Goal: Task Accomplishment & Management: Manage account settings

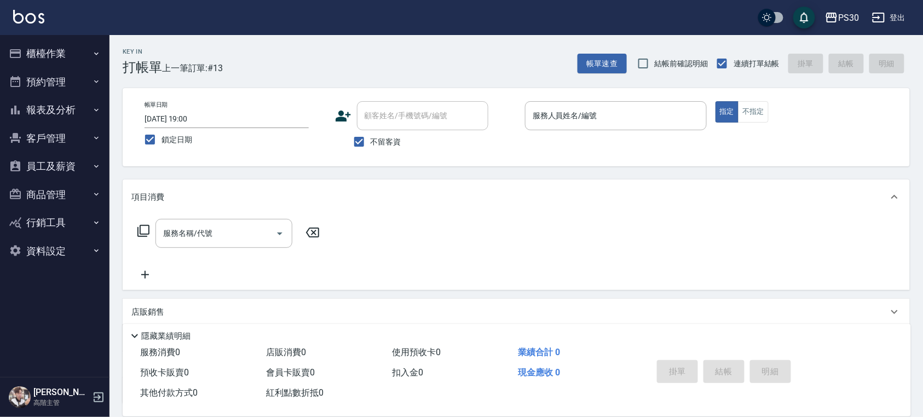
click at [655, 58] on span "結帳前確認明細" at bounding box center [682, 63] width 54 height 11
click at [655, 57] on input "結帳前確認明細" at bounding box center [643, 63] width 23 height 23
checkbox input "true"
click at [622, 104] on div "服務人員姓名/編號" at bounding box center [616, 115] width 182 height 29
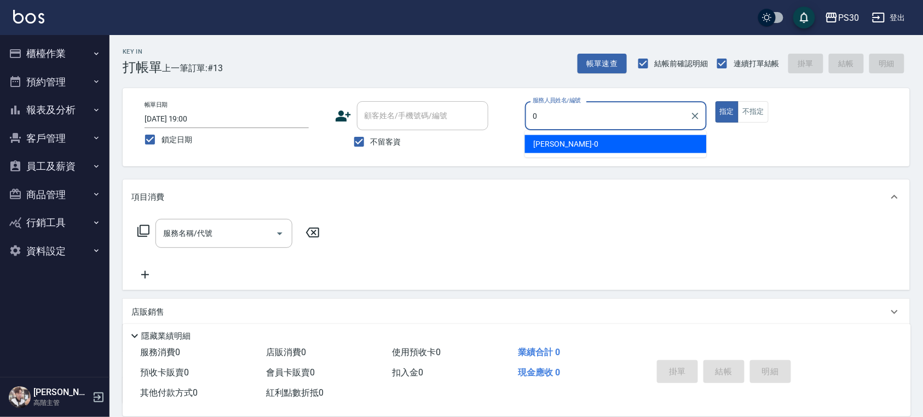
type input "[PERSON_NAME]-0"
type button "true"
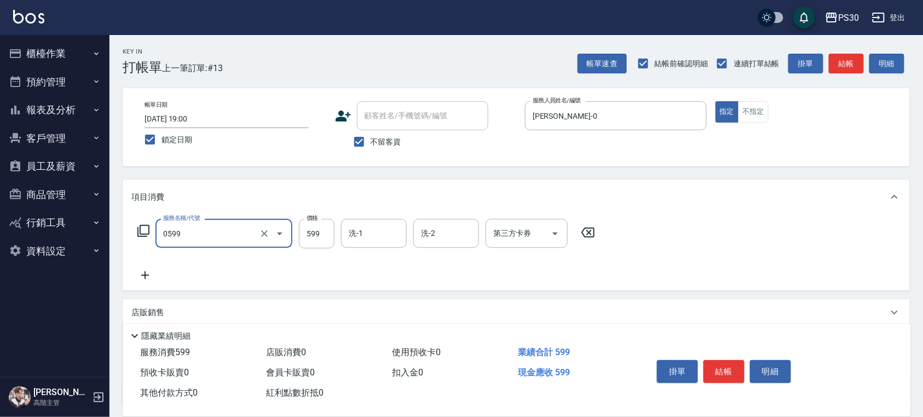
type input "599小麥去角質(0599)"
type input "1099"
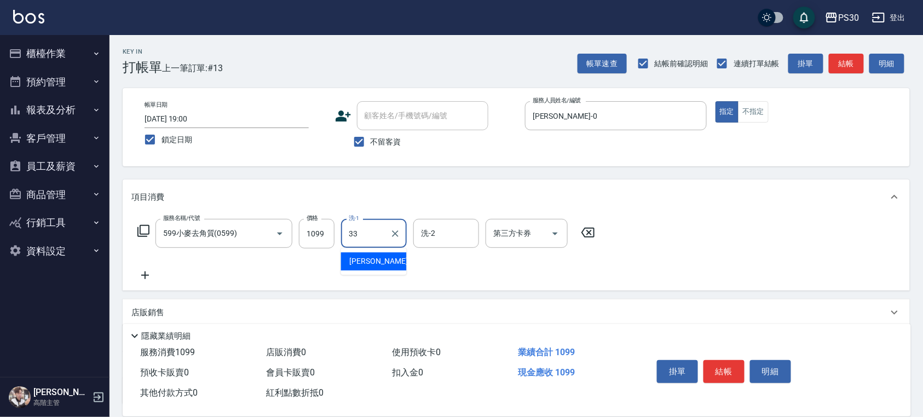
type input "[PERSON_NAME]-33"
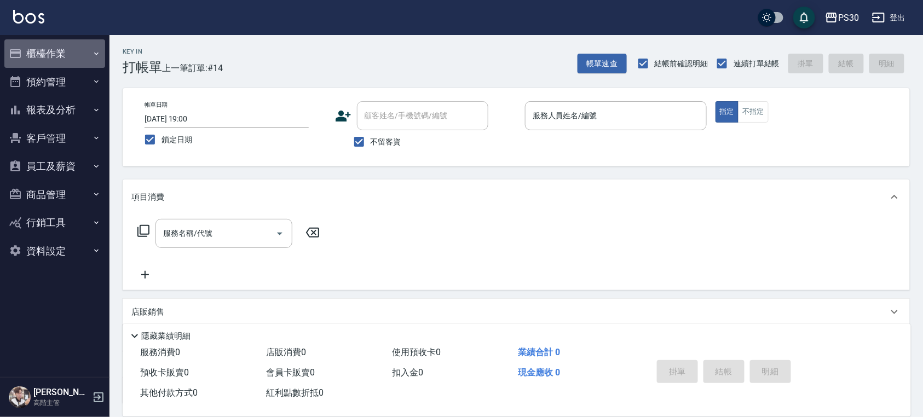
click at [73, 49] on button "櫃檯作業" at bounding box center [54, 53] width 101 height 28
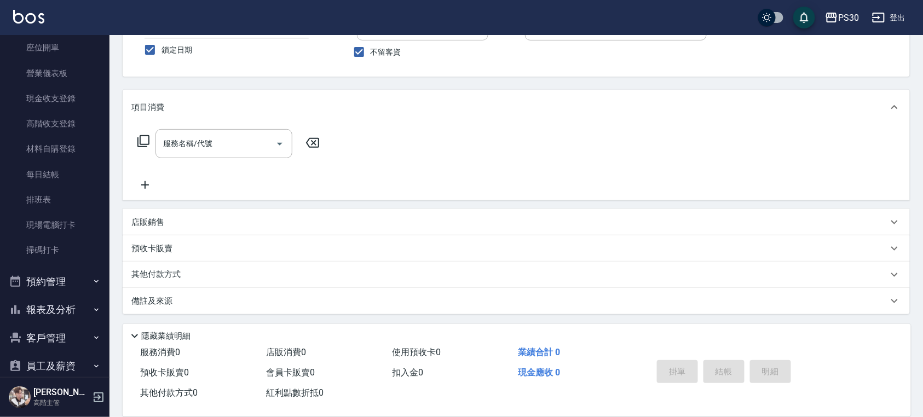
scroll to position [146, 0]
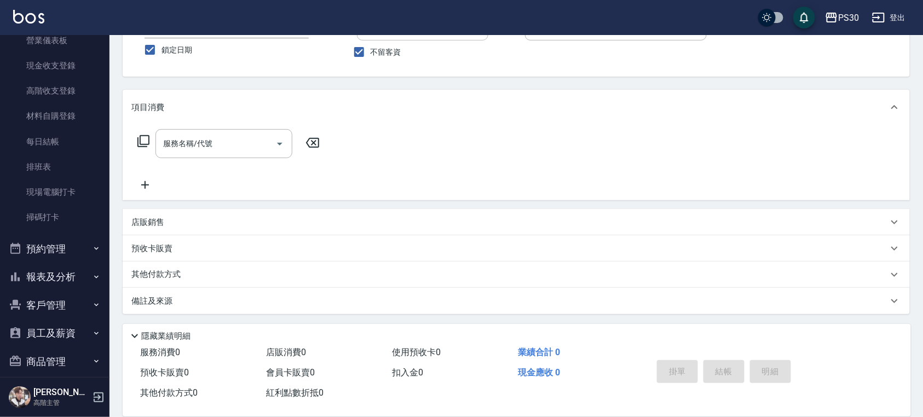
click at [71, 272] on button "報表及分析" at bounding box center [54, 277] width 101 height 28
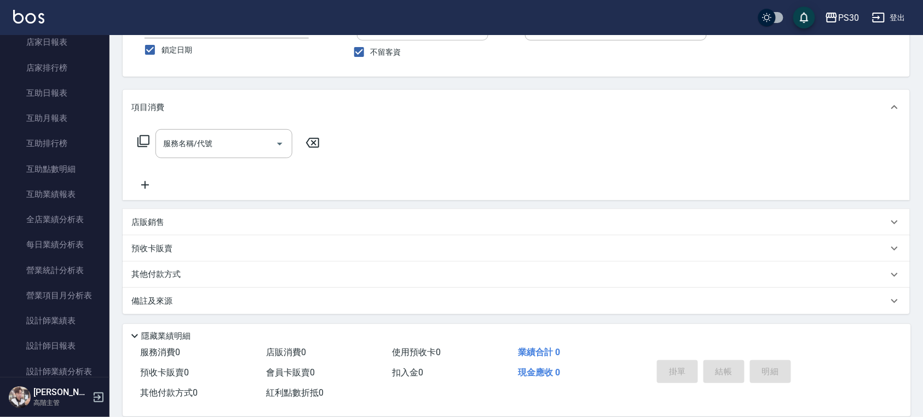
scroll to position [511, 0]
click at [68, 317] on link "設計師日報表" at bounding box center [54, 322] width 101 height 25
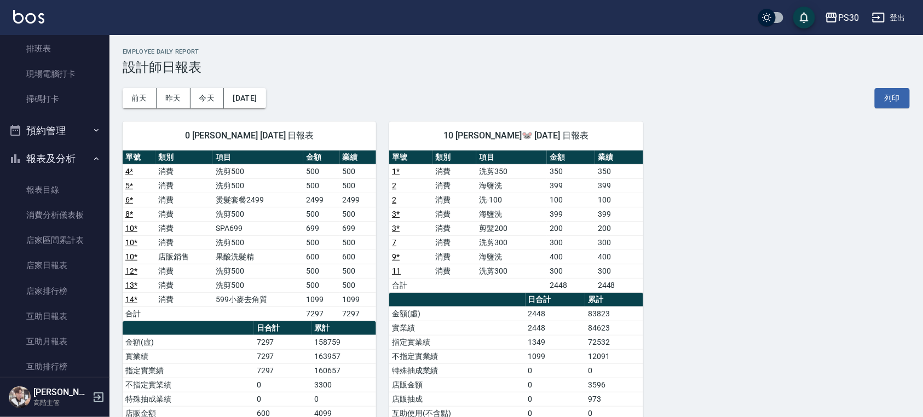
scroll to position [292, 0]
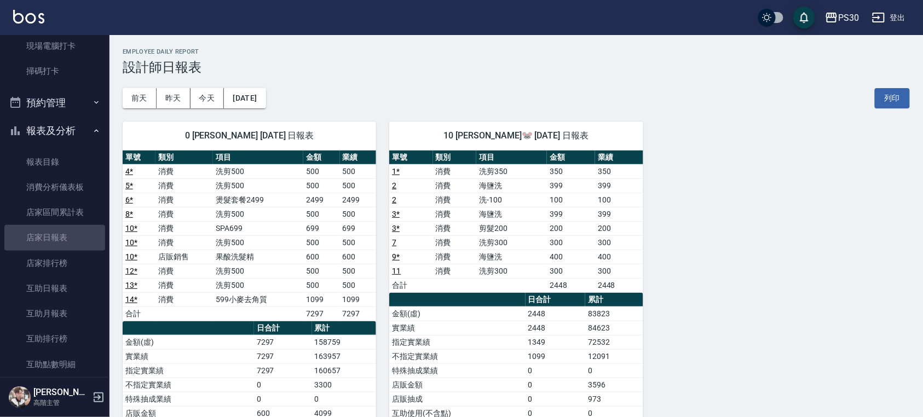
click at [66, 239] on link "店家日報表" at bounding box center [54, 237] width 101 height 25
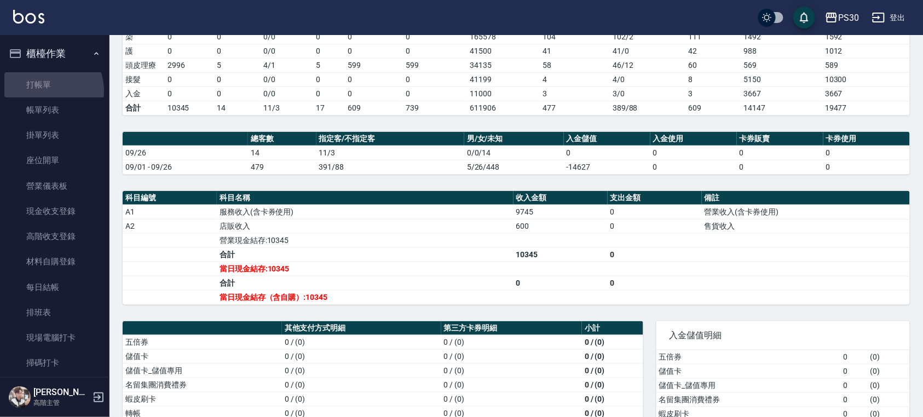
click at [48, 90] on link "打帳單" at bounding box center [54, 84] width 101 height 25
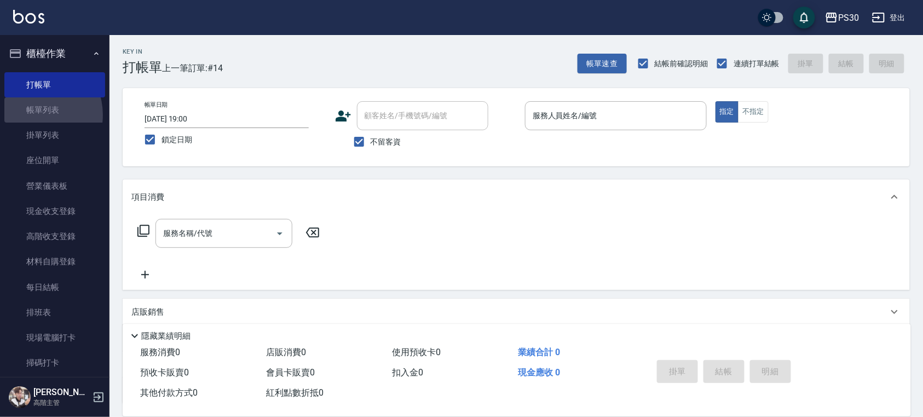
click at [32, 115] on link "帳單列表" at bounding box center [54, 109] width 101 height 25
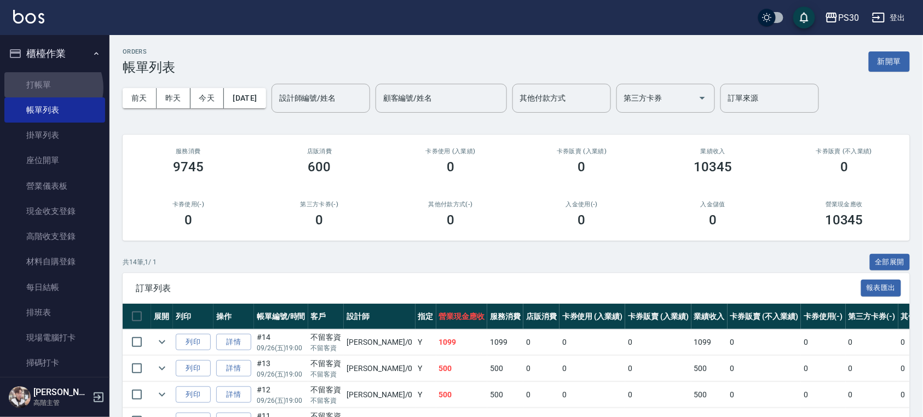
click at [48, 88] on link "打帳單" at bounding box center [54, 84] width 101 height 25
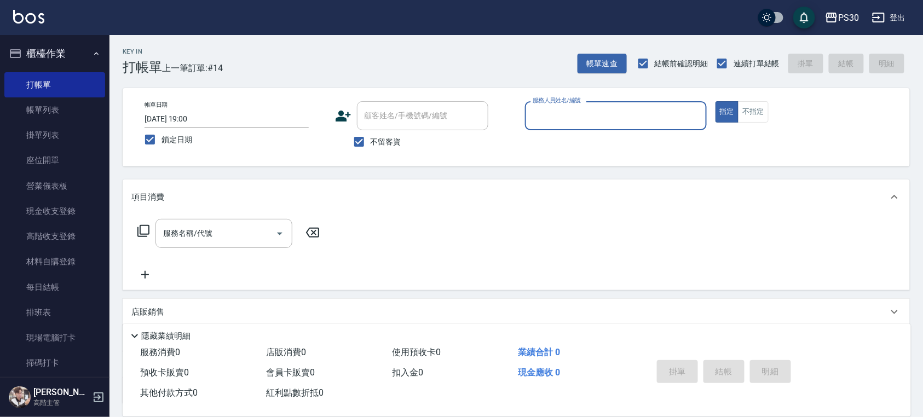
click at [62, 112] on link "帳單列表" at bounding box center [54, 109] width 101 height 25
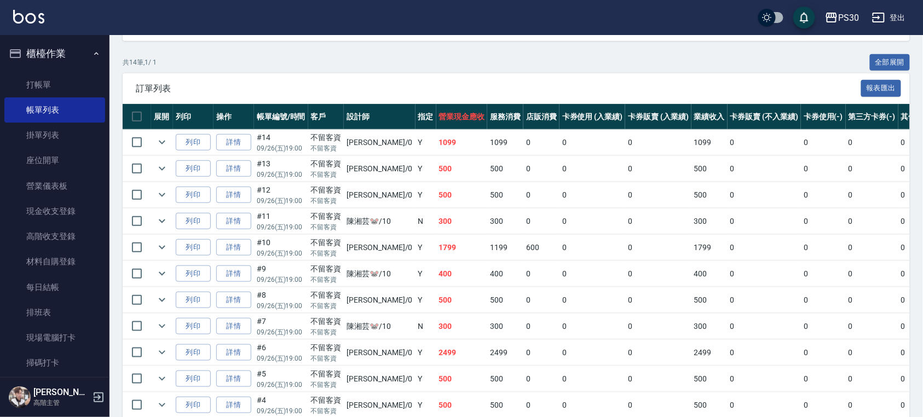
scroll to position [219, 0]
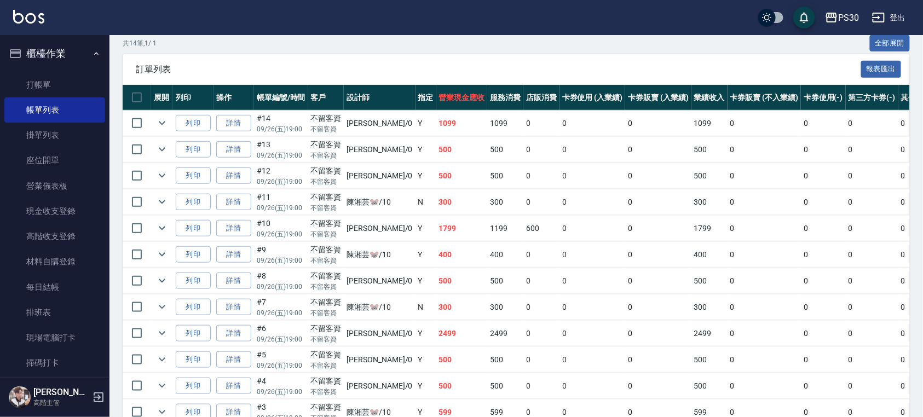
click at [219, 235] on link "詳情" at bounding box center [233, 228] width 35 height 17
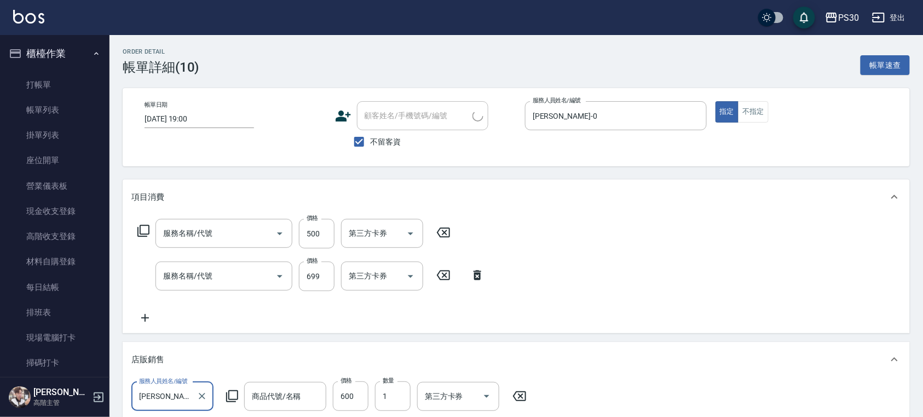
type input "[DATE] 19:00"
checkbox input "true"
type input "[PERSON_NAME]-0"
type input "洗剪500(500)"
type input "SPA699(0699)"
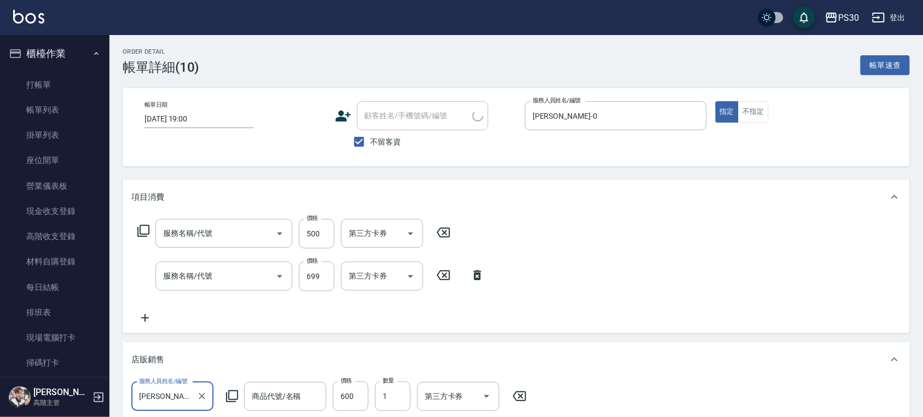
type input "果酸洗髮精"
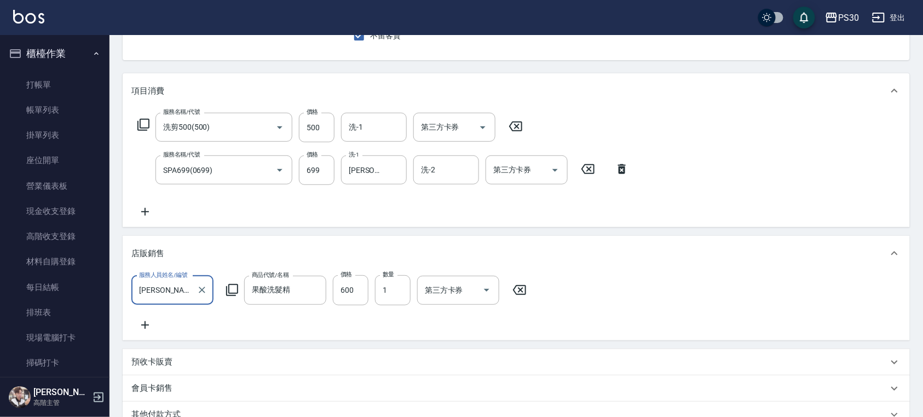
scroll to position [219, 0]
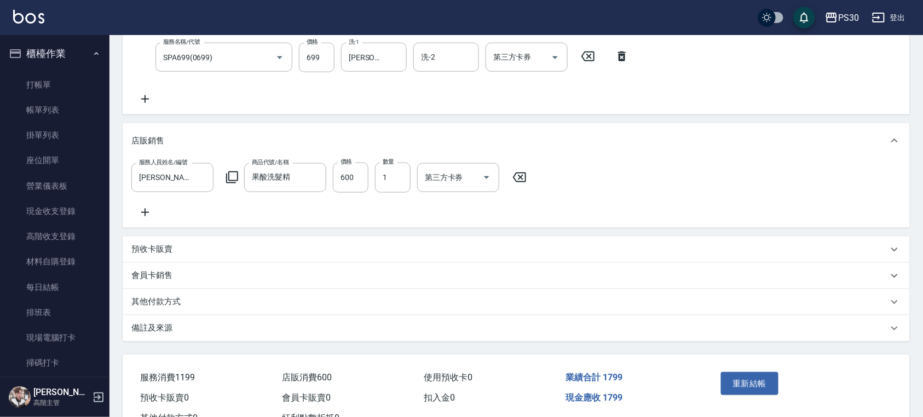
click at [521, 174] on icon at bounding box center [519, 177] width 27 height 13
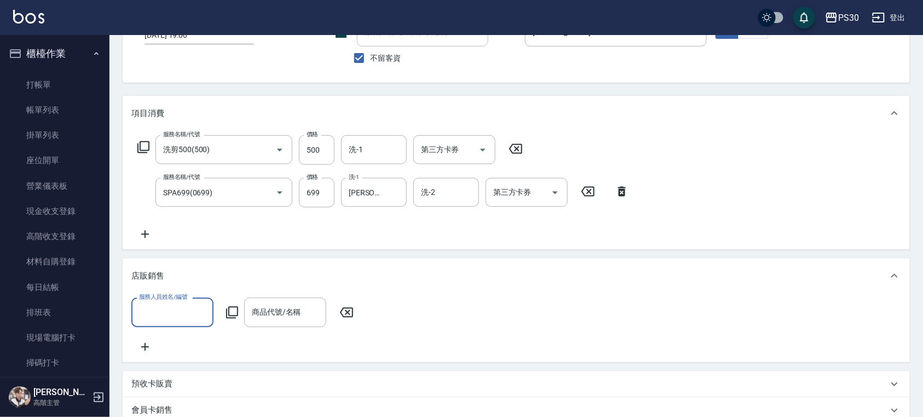
scroll to position [73, 0]
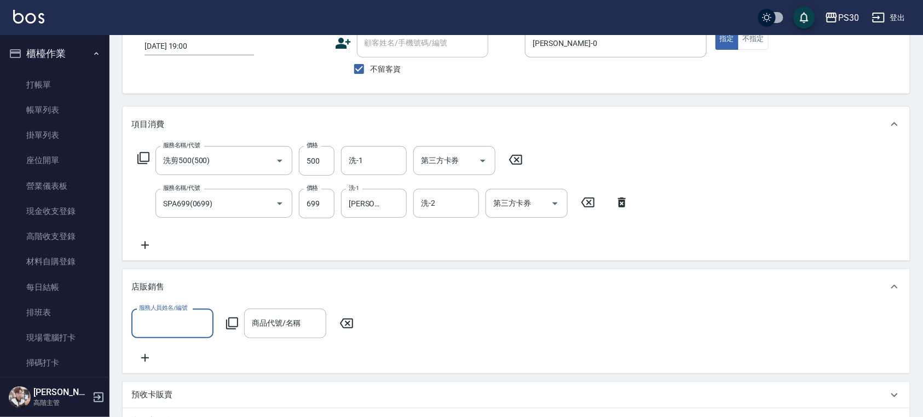
click at [147, 238] on div "服務名稱/代號 洗剪500(500) 服務名稱/代號 價格 500 價格 洗-1 洗-1 第三方卡券 第三方卡券 服務名稱/代號 SPA699(0699) 服…" at bounding box center [383, 199] width 504 height 106
click at [151, 248] on icon at bounding box center [144, 245] width 27 height 13
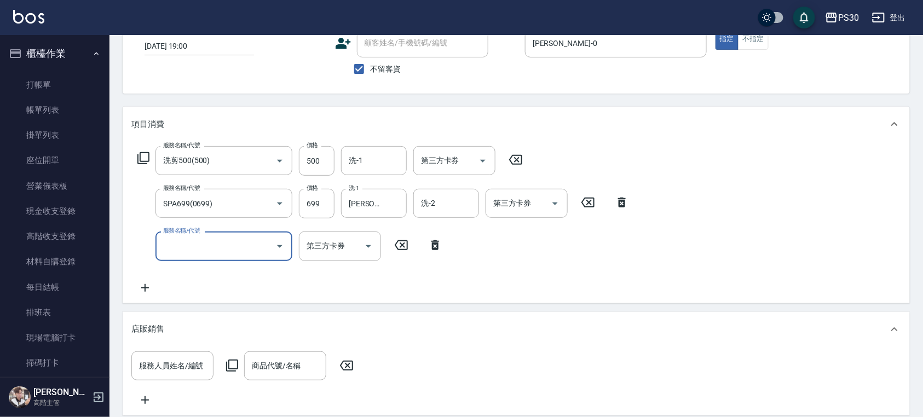
click at [176, 244] on input "服務名稱/代號" at bounding box center [215, 245] width 111 height 19
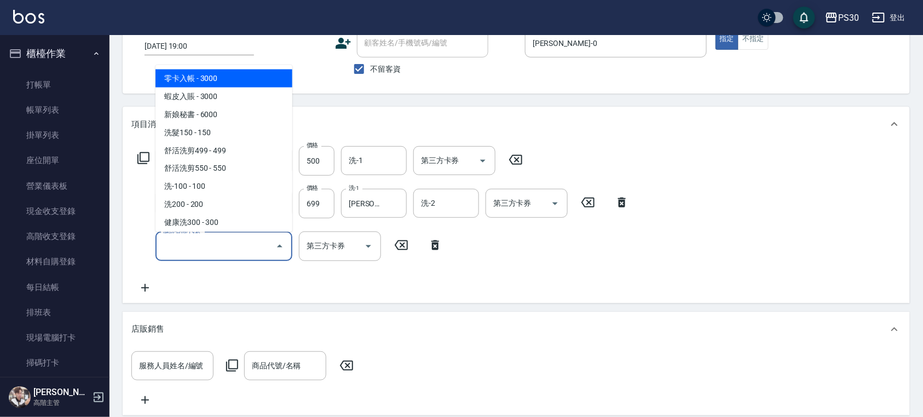
type input "0"
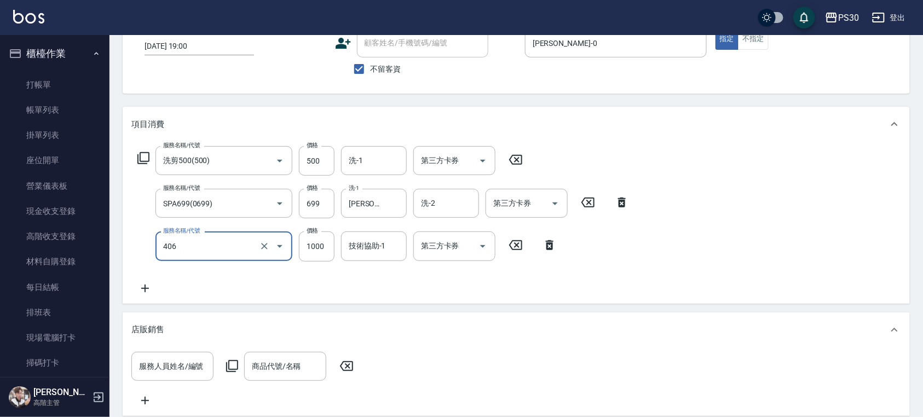
type input "鏡面護髮(406)"
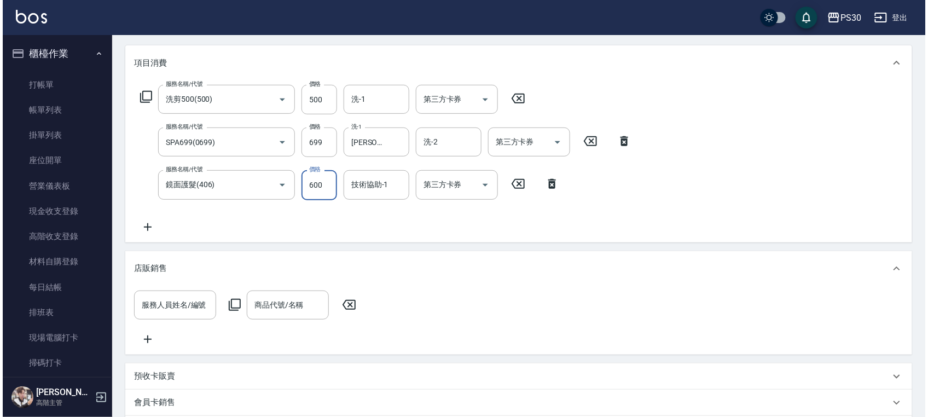
scroll to position [311, 0]
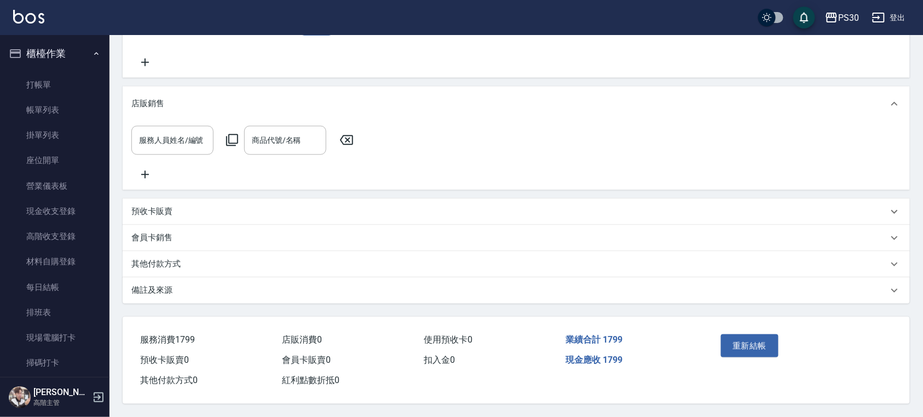
type input "600"
click at [727, 342] on button "重新結帳" at bounding box center [750, 345] width 58 height 23
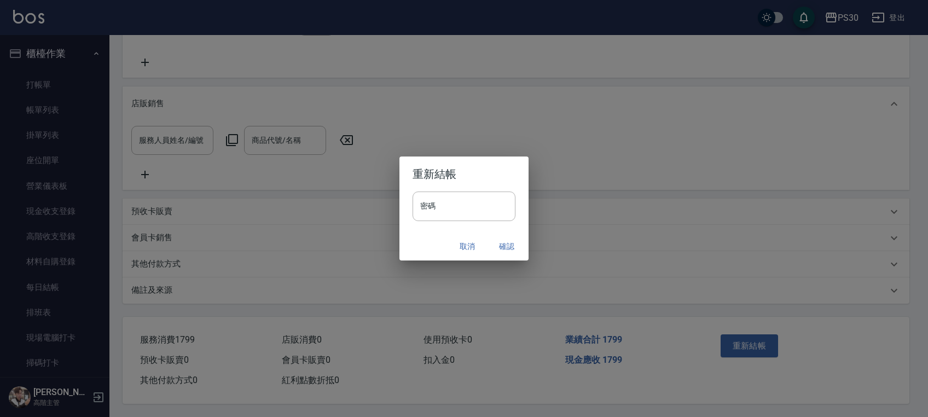
click at [439, 209] on input "密碼" at bounding box center [464, 207] width 103 height 30
type input "*"
type input "*******"
click at [513, 244] on button "確認" at bounding box center [506, 246] width 35 height 20
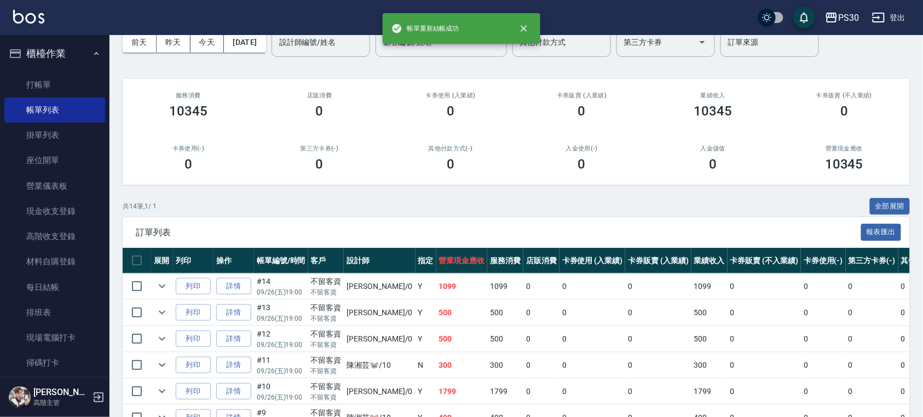
scroll to position [73, 0]
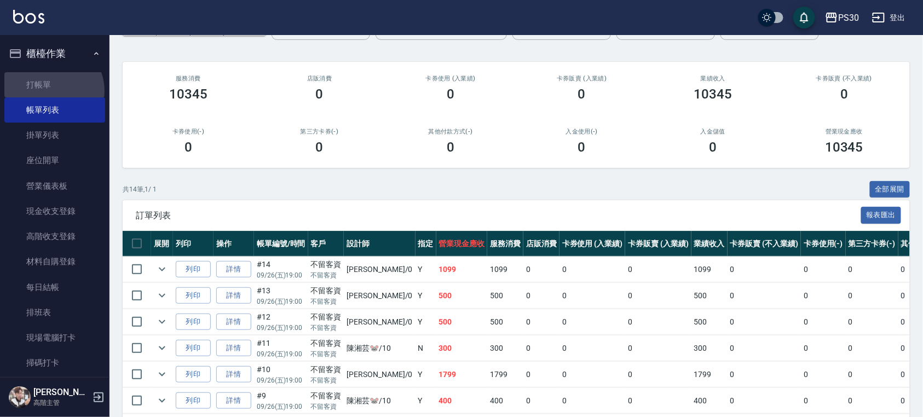
click at [51, 90] on link "打帳單" at bounding box center [54, 84] width 101 height 25
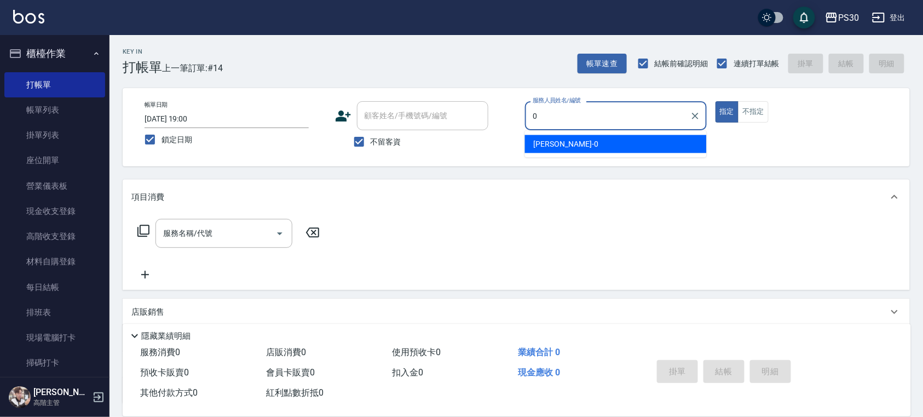
type input "[PERSON_NAME]-0"
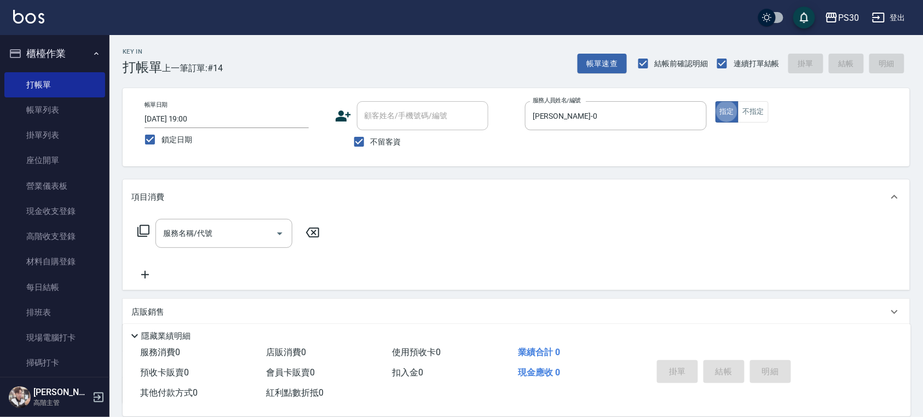
type button "true"
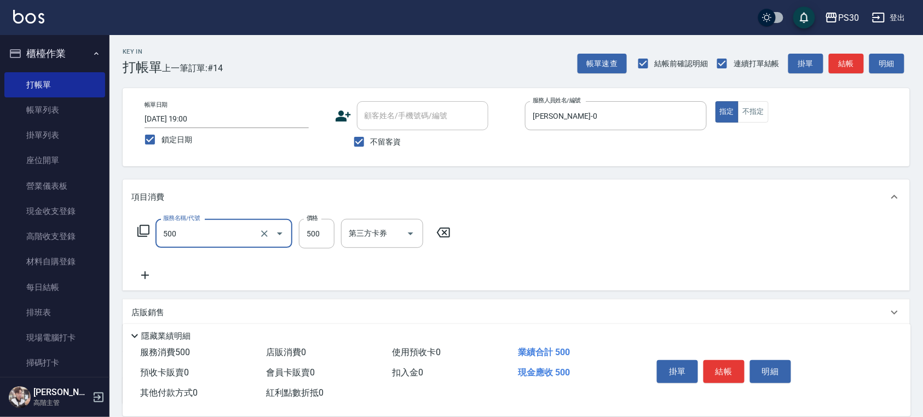
type input "洗剪500(500)"
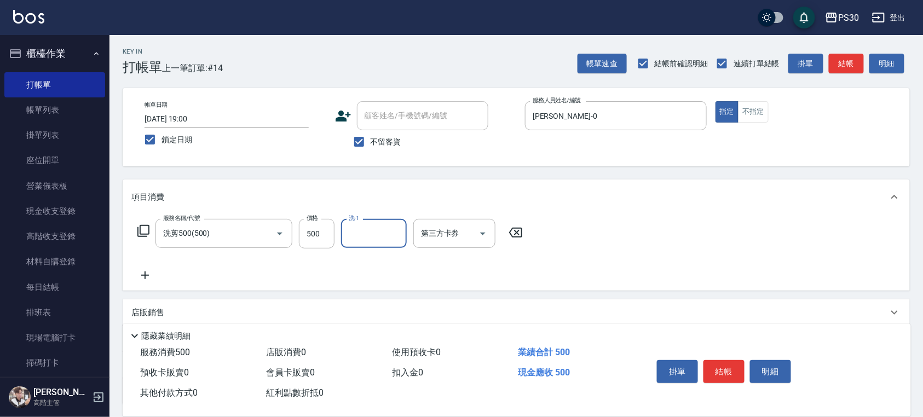
scroll to position [73, 0]
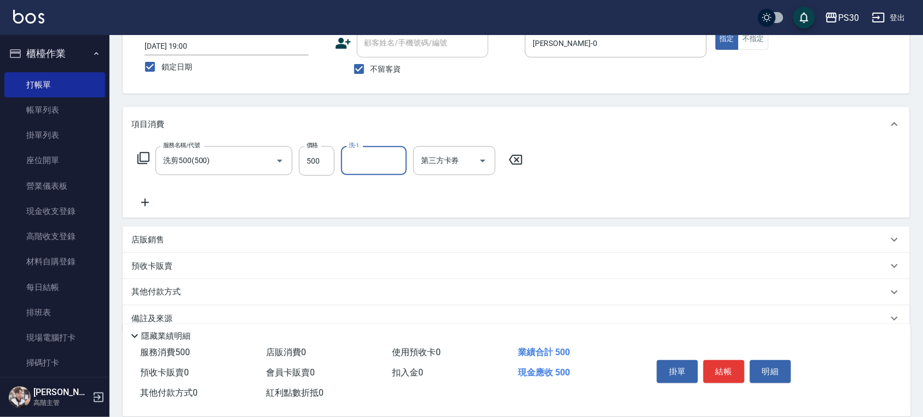
click at [726, 370] on button "結帳" at bounding box center [723, 371] width 41 height 23
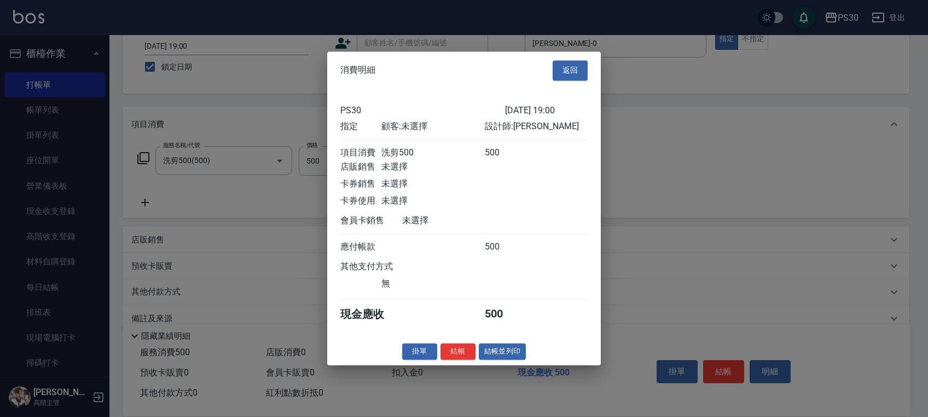
click at [463, 346] on div "消費明細 返回 PS30 [DATE] 19:00 指定 顧客: 未選擇 設計師: [PERSON_NAME] 項目消費 洗剪500 500 店販銷售 未選擇…" at bounding box center [464, 208] width 274 height 314
click at [463, 355] on button "結帳" at bounding box center [458, 351] width 35 height 17
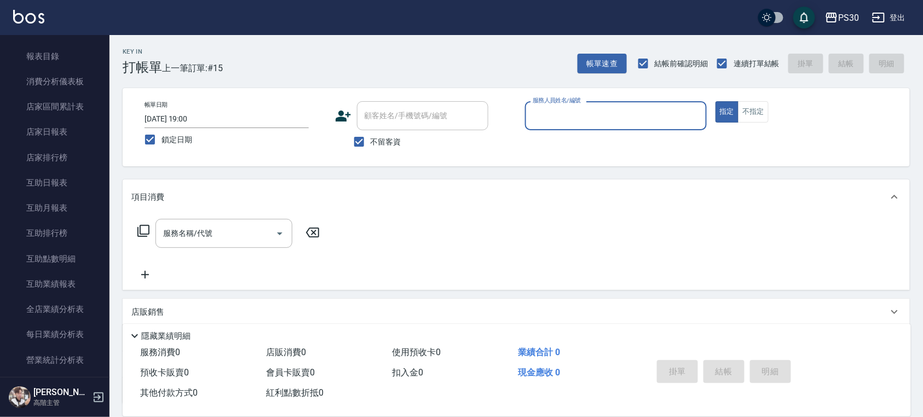
scroll to position [583, 0]
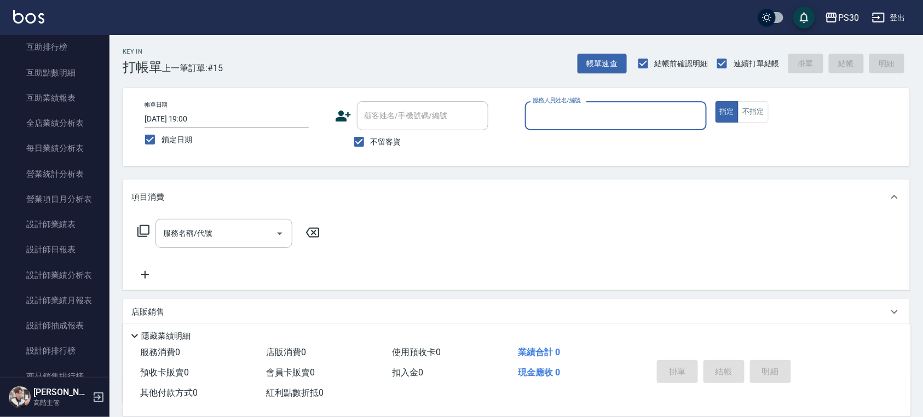
click at [70, 241] on link "設計師日報表" at bounding box center [54, 249] width 101 height 25
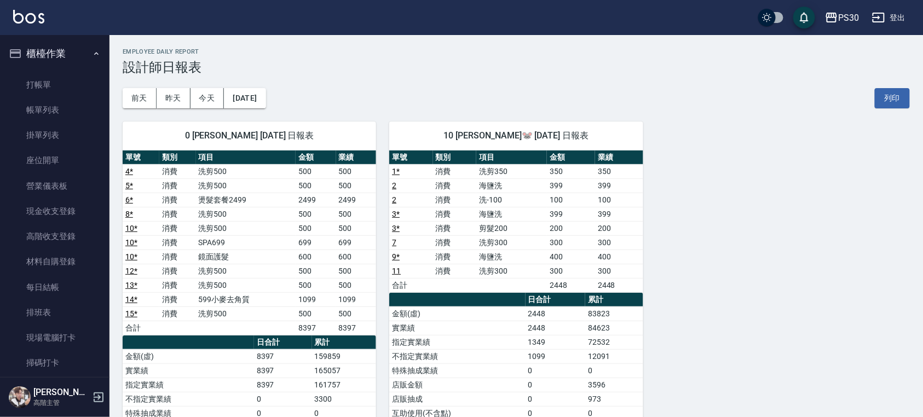
click at [50, 79] on link "打帳單" at bounding box center [54, 84] width 101 height 25
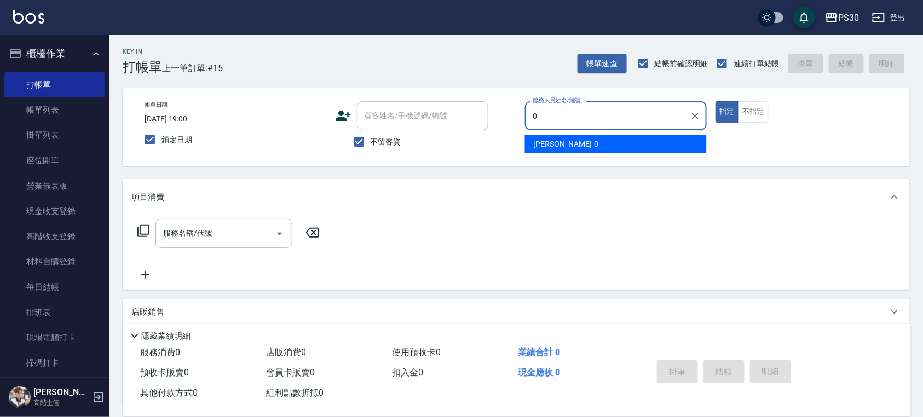
type input "[PERSON_NAME]-0"
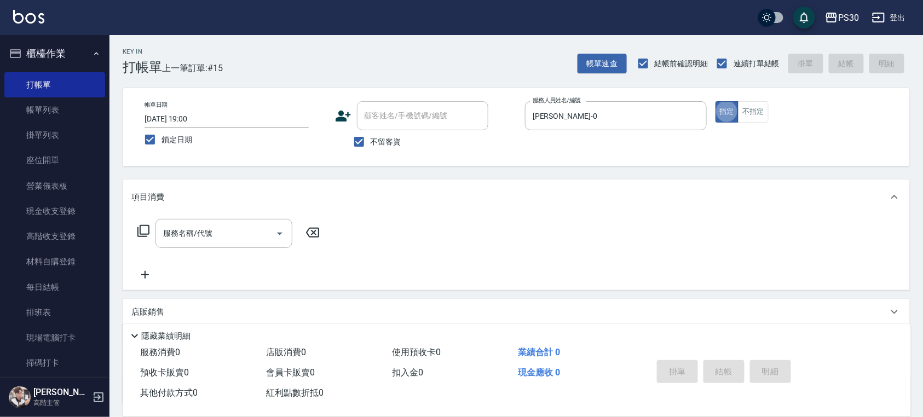
type button "true"
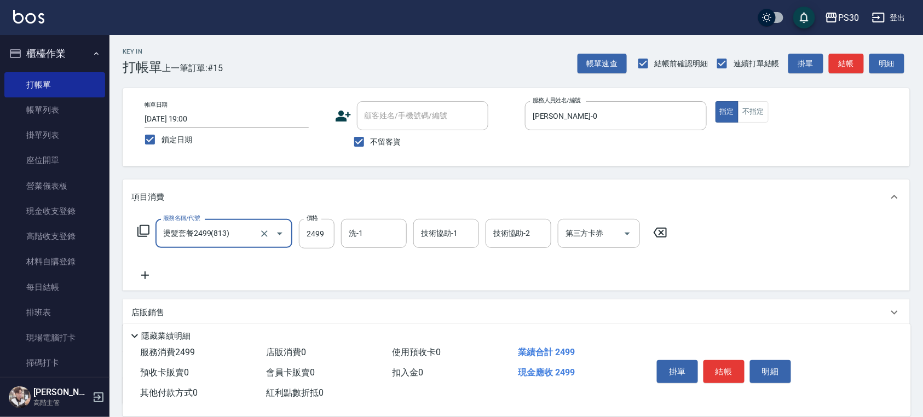
type input "燙髮套餐2499(813)"
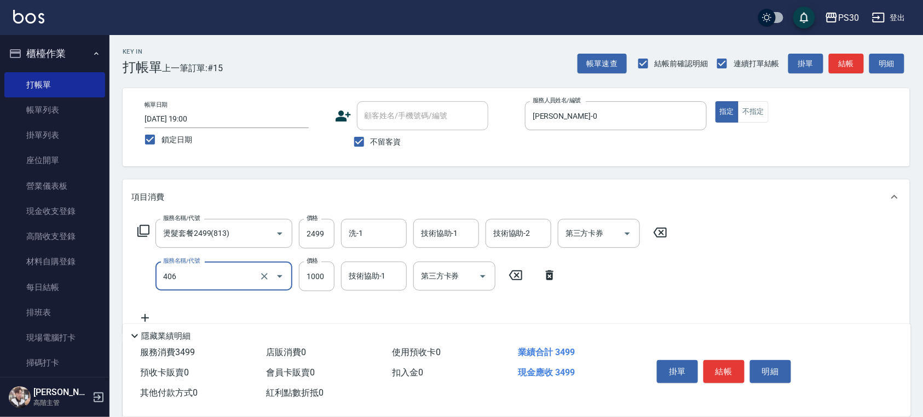
type input "鏡面護髮(406)"
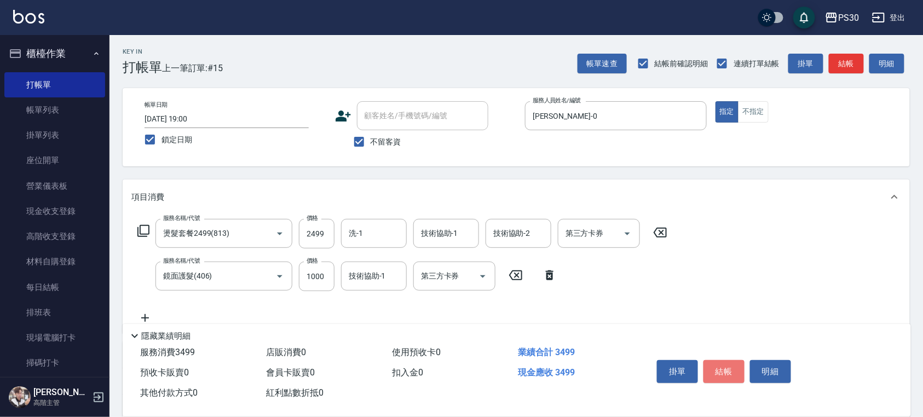
click at [737, 366] on button "結帳" at bounding box center [723, 371] width 41 height 23
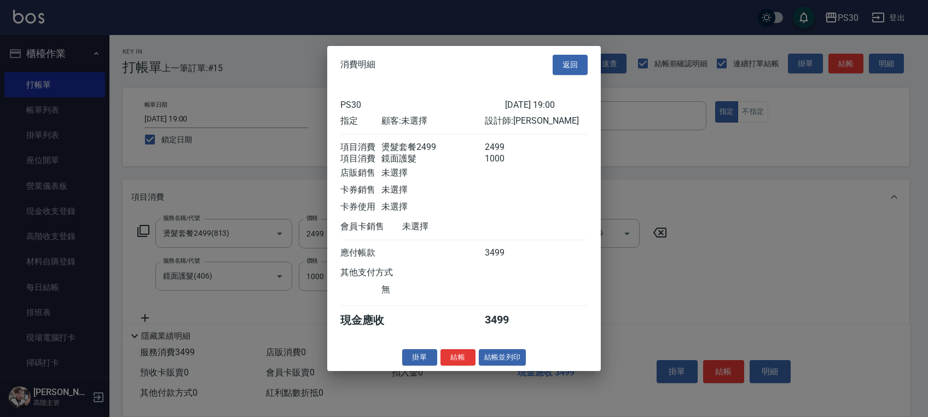
click at [453, 362] on button "結帳" at bounding box center [458, 357] width 35 height 17
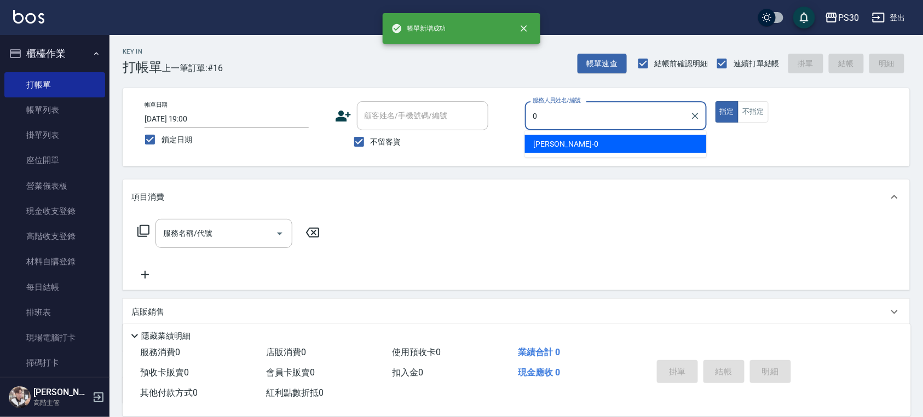
type input "[PERSON_NAME]-0"
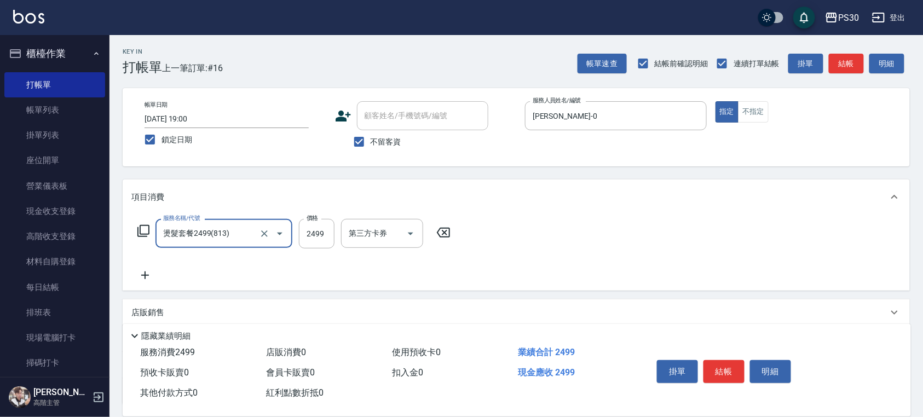
type input "燙髮套餐2499(813)"
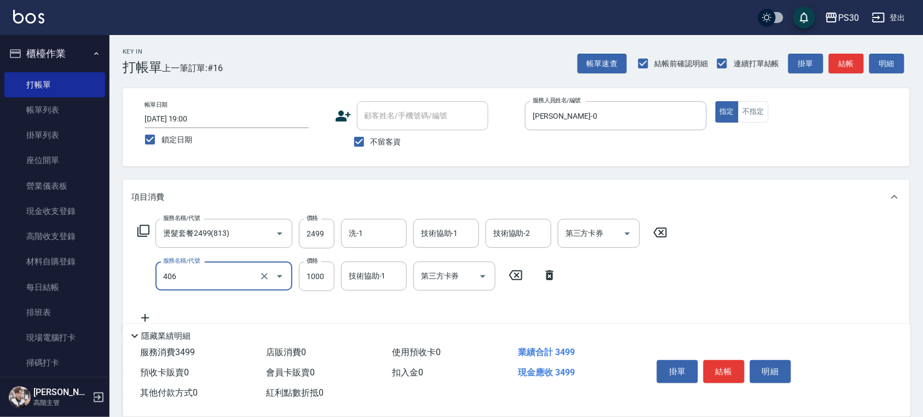
type input "鏡面護髮(406)"
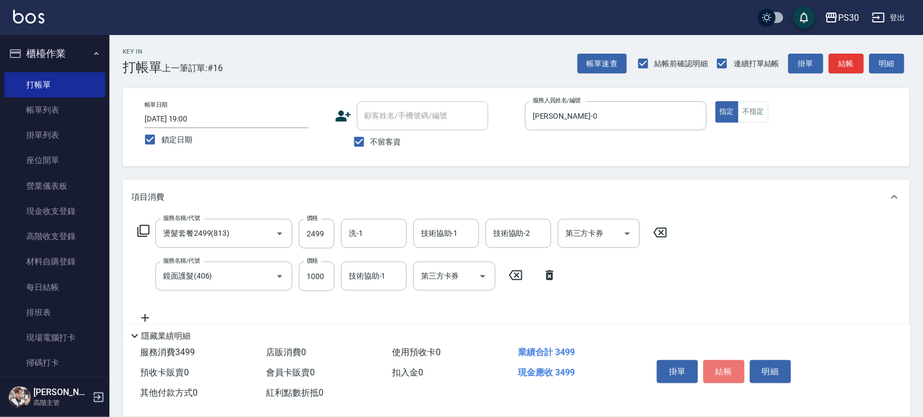
click at [727, 370] on button "結帳" at bounding box center [723, 371] width 41 height 23
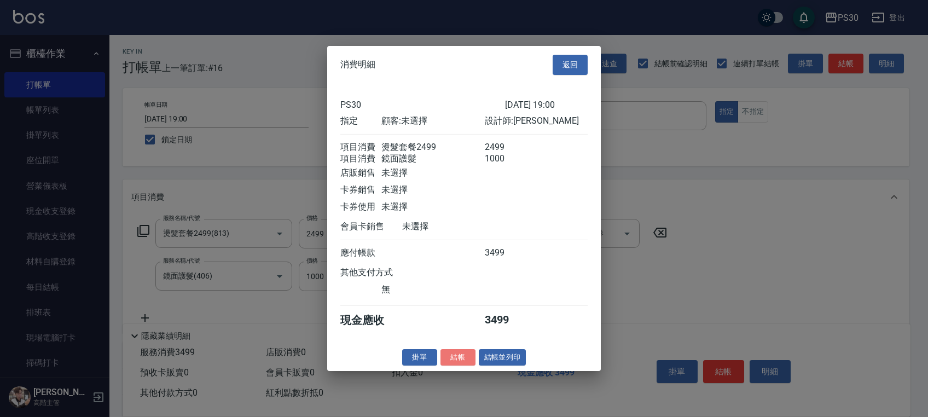
click at [469, 363] on button "結帳" at bounding box center [458, 357] width 35 height 17
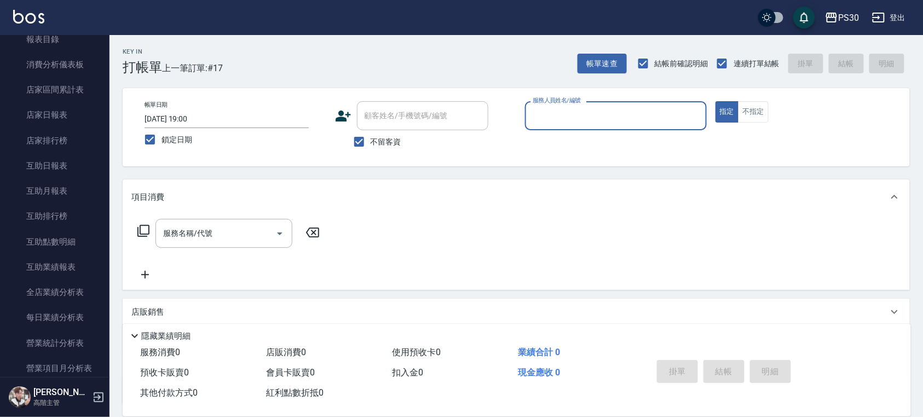
scroll to position [511, 0]
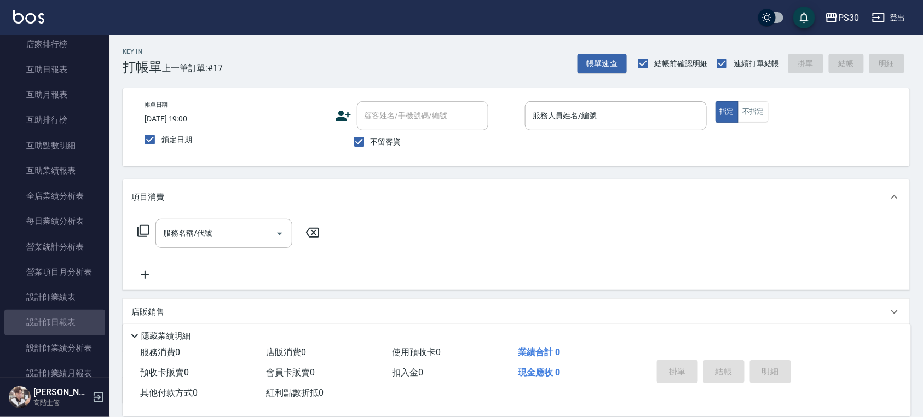
click at [69, 310] on link "設計師日報表" at bounding box center [54, 322] width 101 height 25
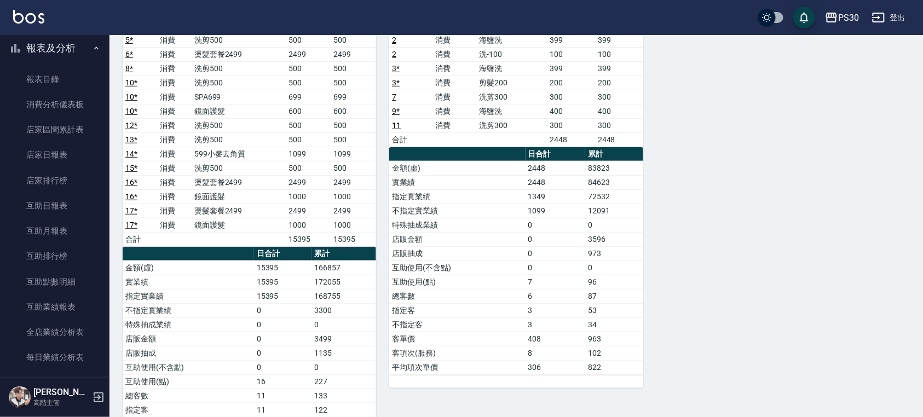
scroll to position [438, 0]
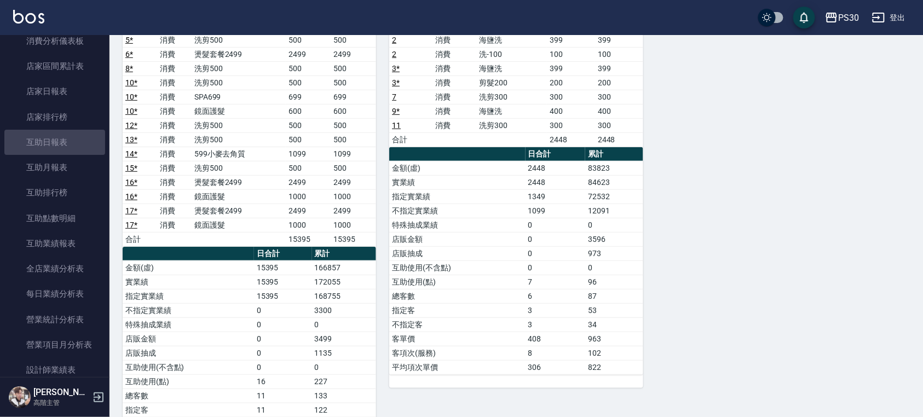
click at [60, 145] on link "互助日報表" at bounding box center [54, 142] width 101 height 25
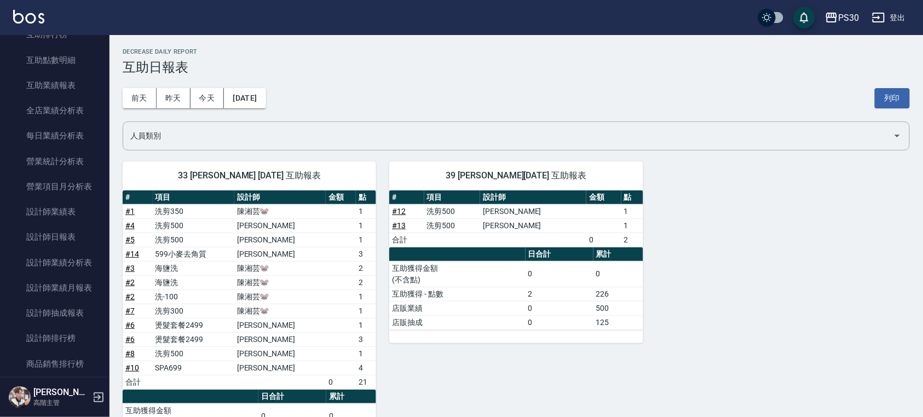
scroll to position [730, 0]
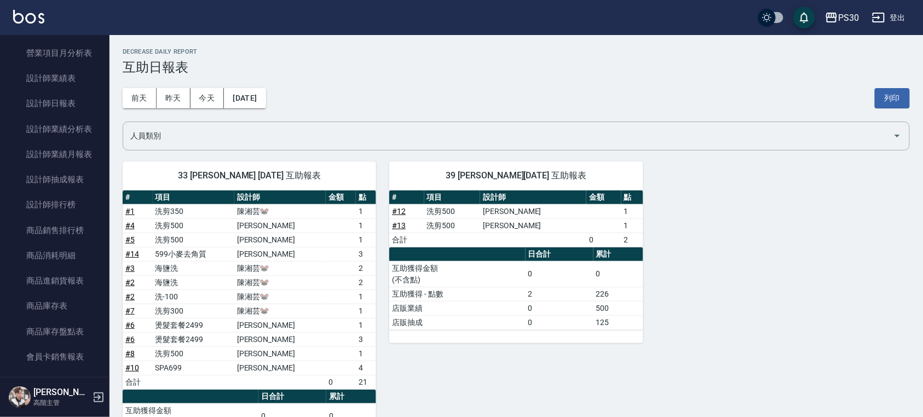
click at [74, 106] on link "設計師日報表" at bounding box center [54, 103] width 101 height 25
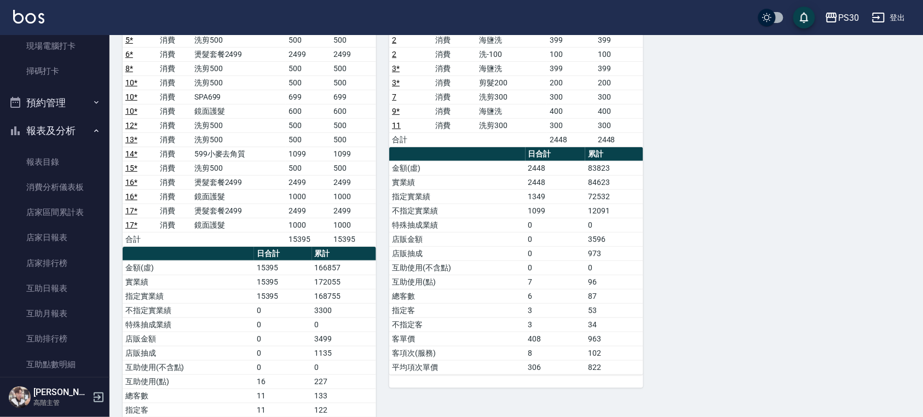
scroll to position [219, 0]
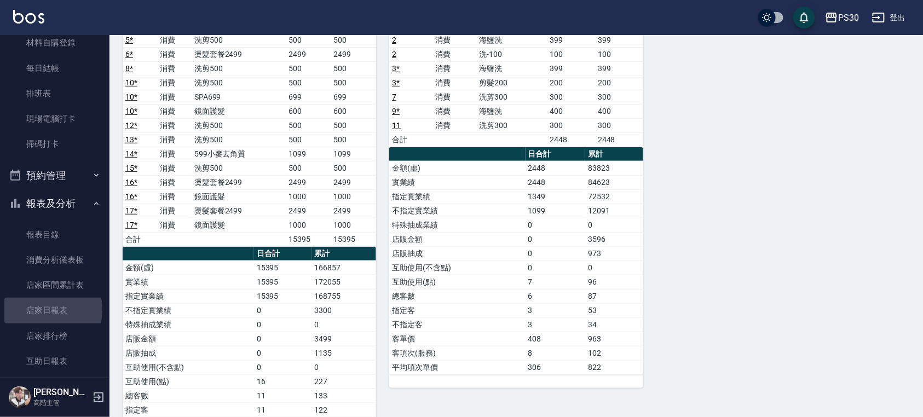
click at [45, 309] on link "店家日報表" at bounding box center [54, 310] width 101 height 25
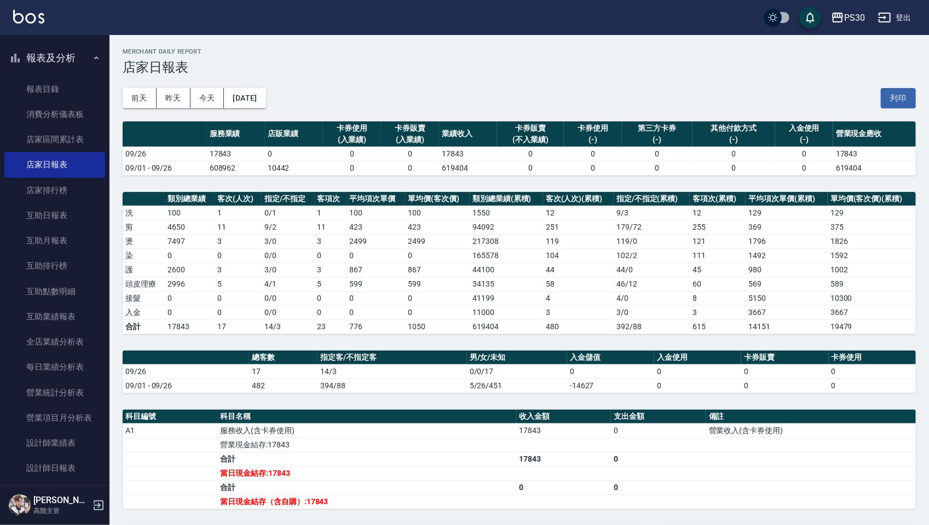
scroll to position [248, 0]
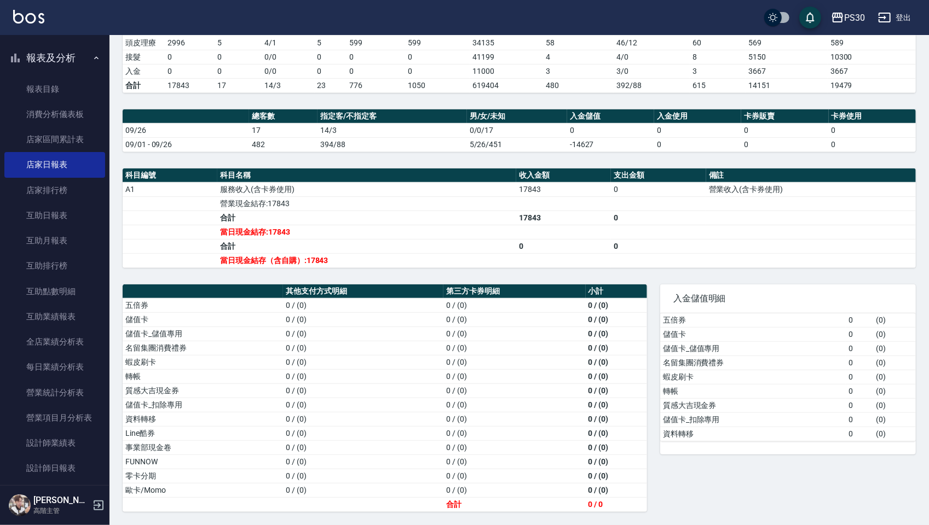
click at [63, 226] on link "互助日報表" at bounding box center [54, 215] width 101 height 25
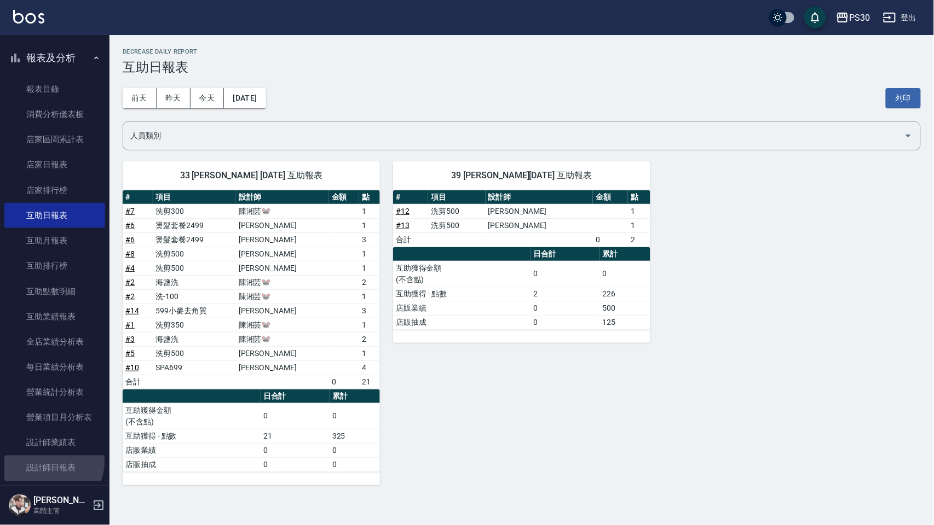
click at [48, 417] on link "設計師日報表" at bounding box center [54, 468] width 101 height 25
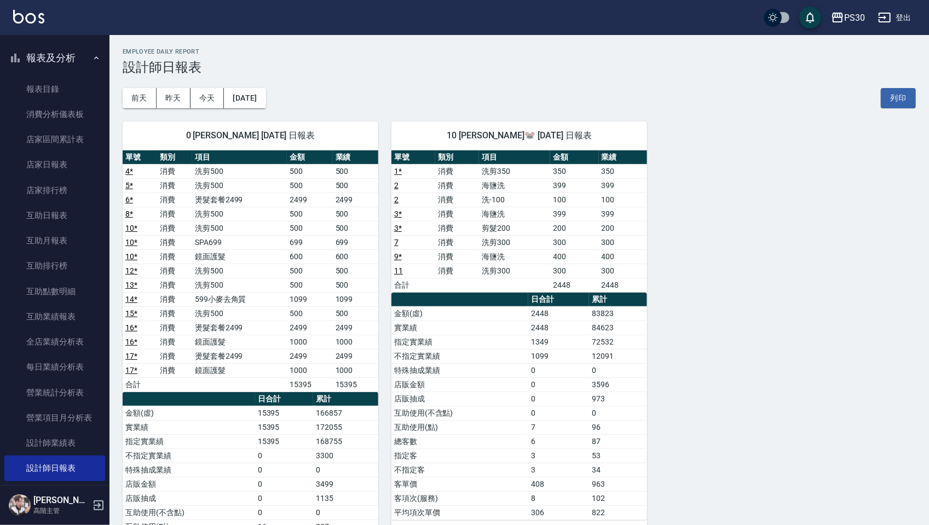
click at [903, 20] on button "登出" at bounding box center [895, 18] width 42 height 20
